Goal: Information Seeking & Learning: Learn about a topic

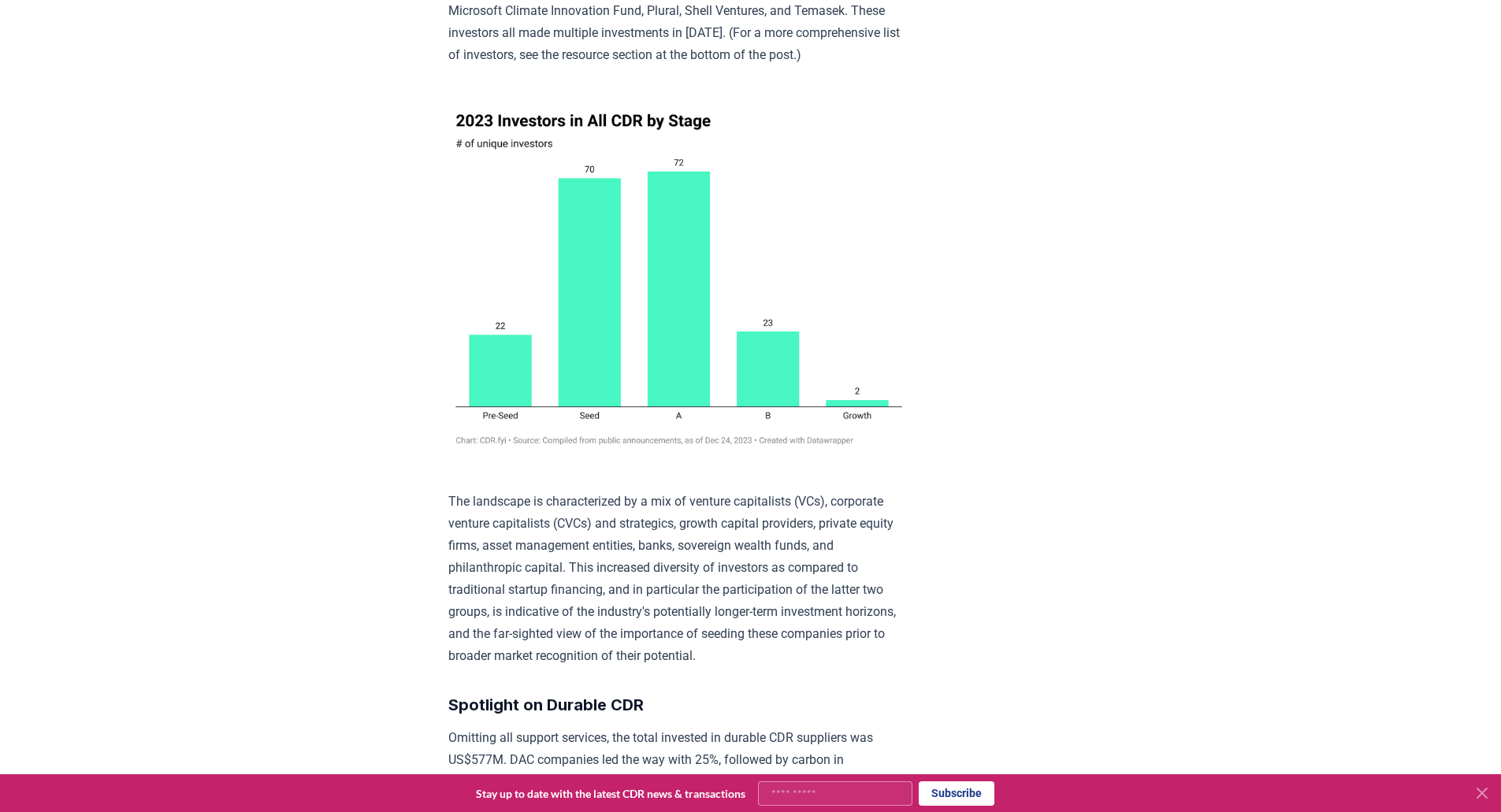
scroll to position [8371, 0]
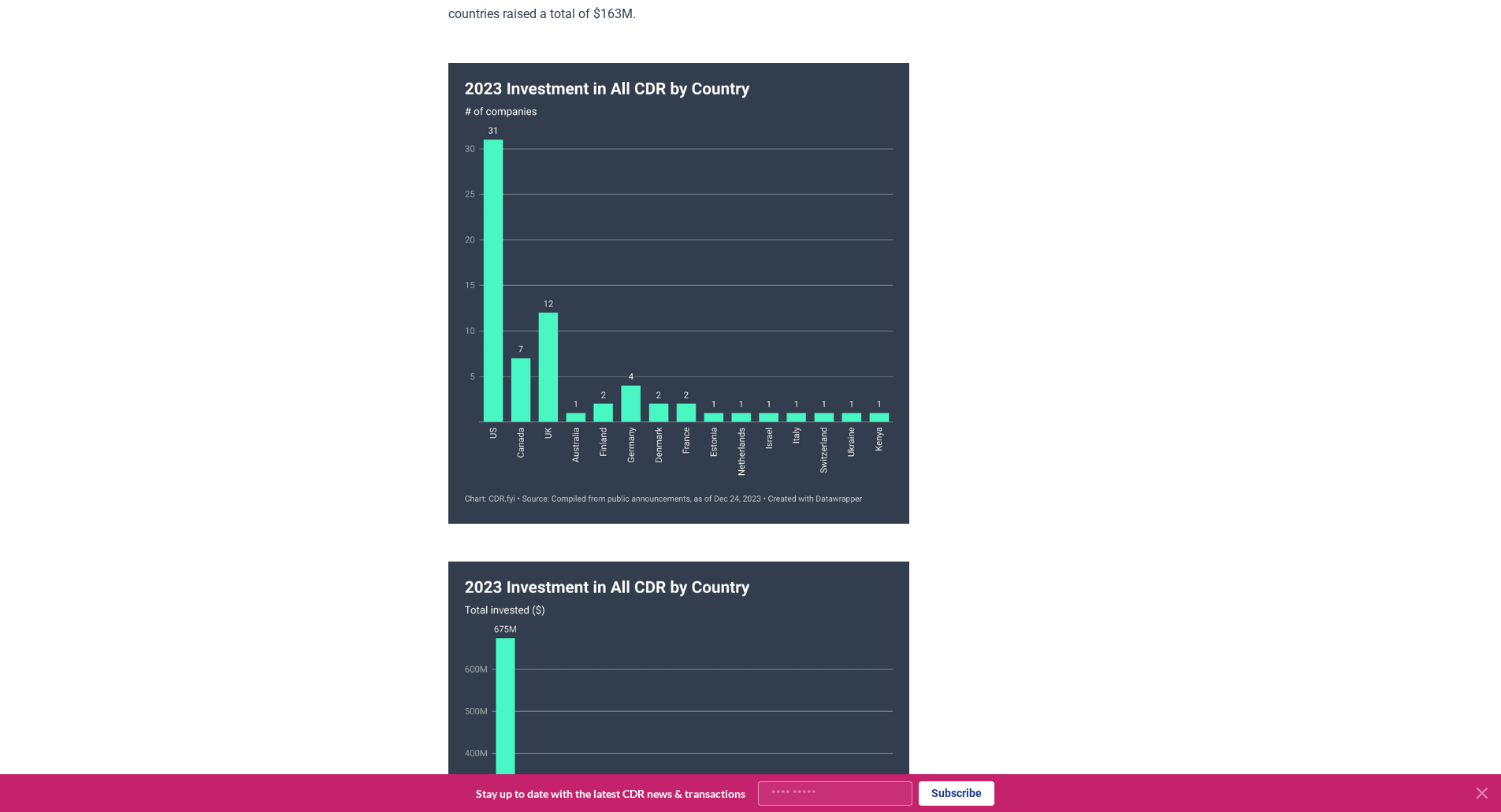
scroll to position [7005, 0]
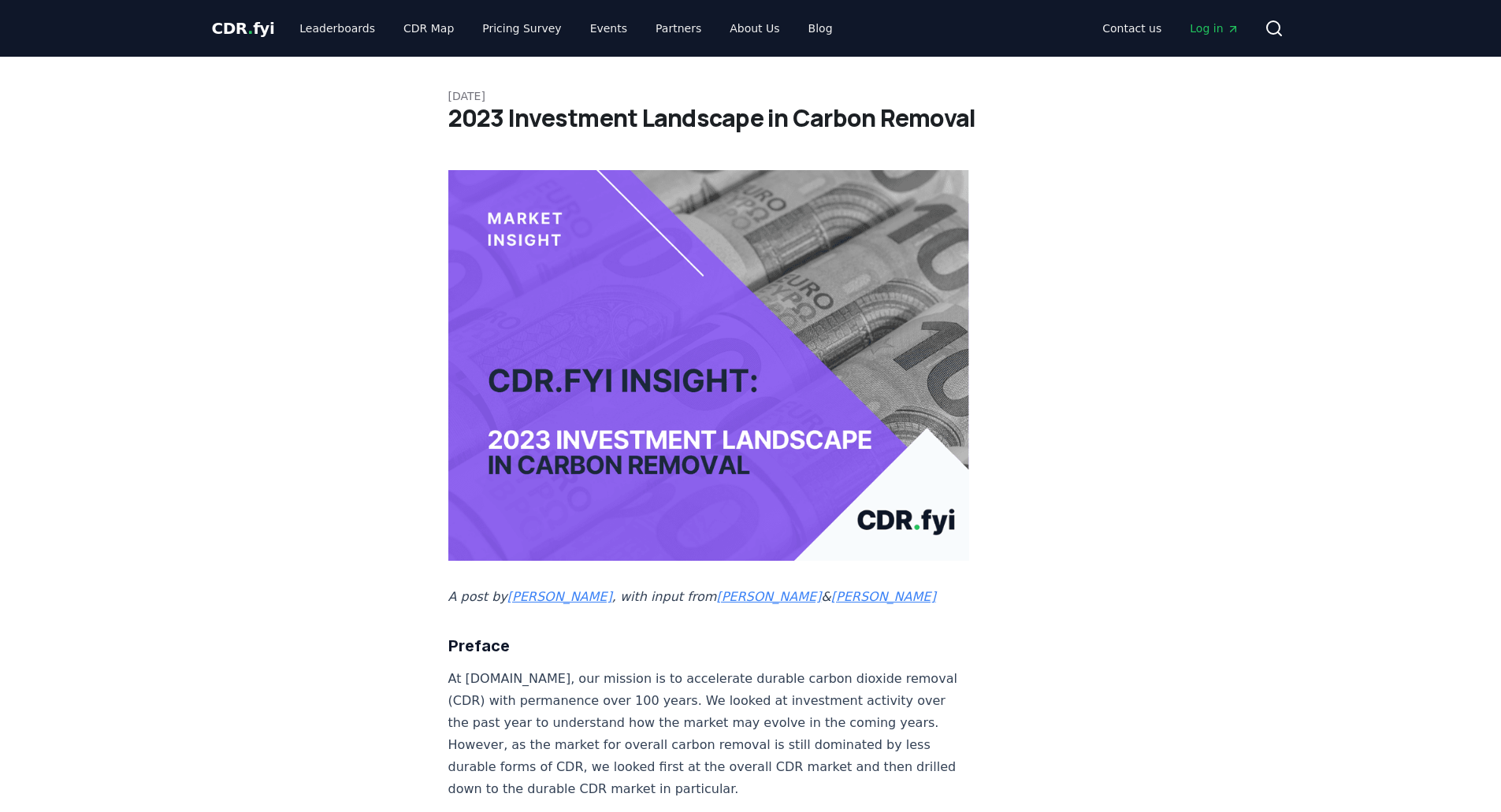
scroll to position [7005, 0]
